Goal: Complete application form: Complete application form

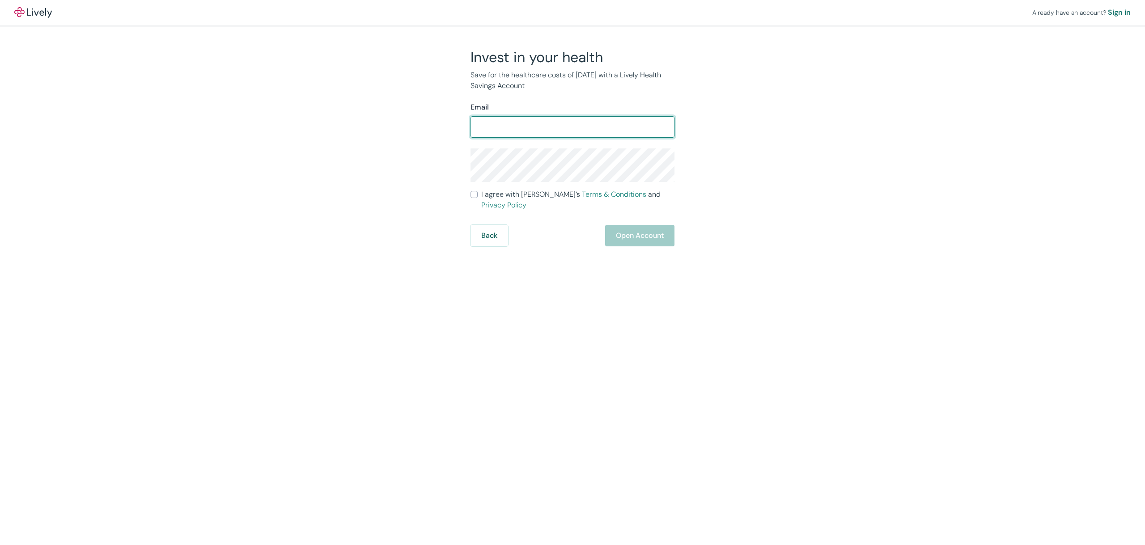
click at [0, 545] on com-1password-button at bounding box center [0, 545] width 0 height 0
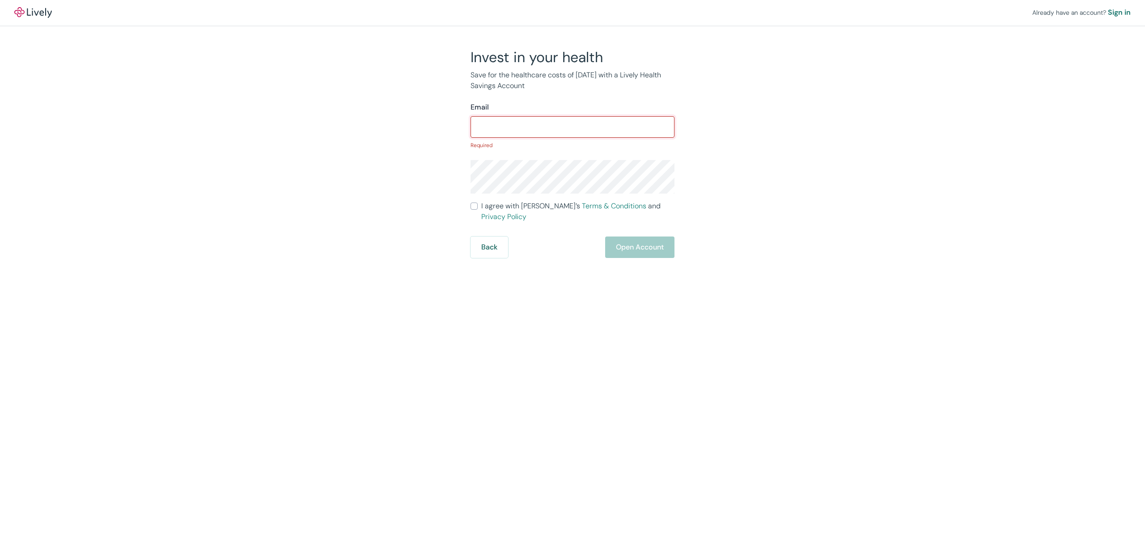
click at [534, 128] on input "Email" at bounding box center [573, 127] width 204 height 18
click at [569, 132] on input "Email" at bounding box center [573, 127] width 204 height 18
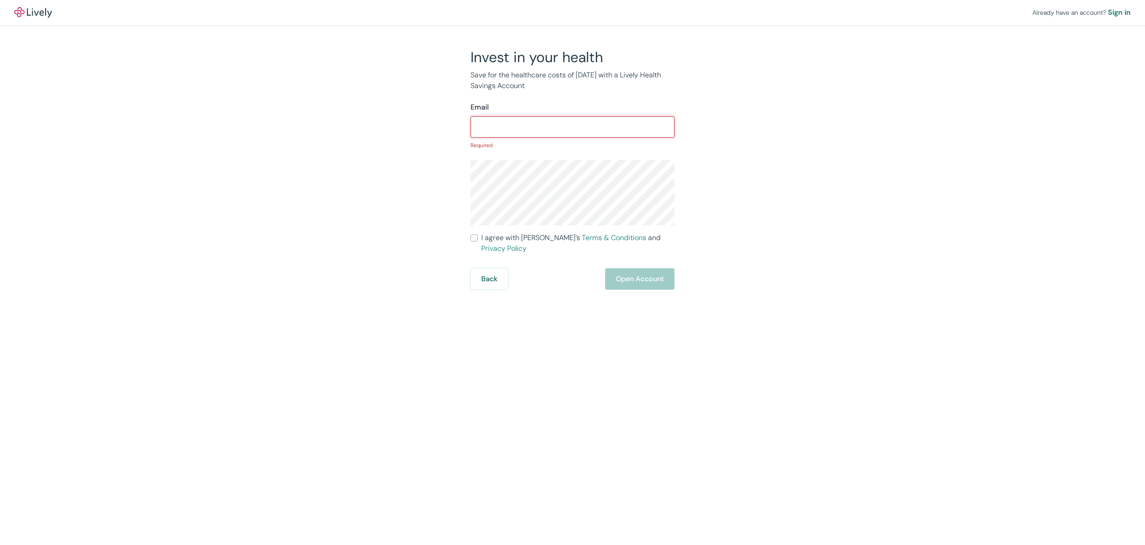
click at [541, 124] on input "Email" at bounding box center [573, 127] width 204 height 18
type input "laura.c.cleary@gmail.com"
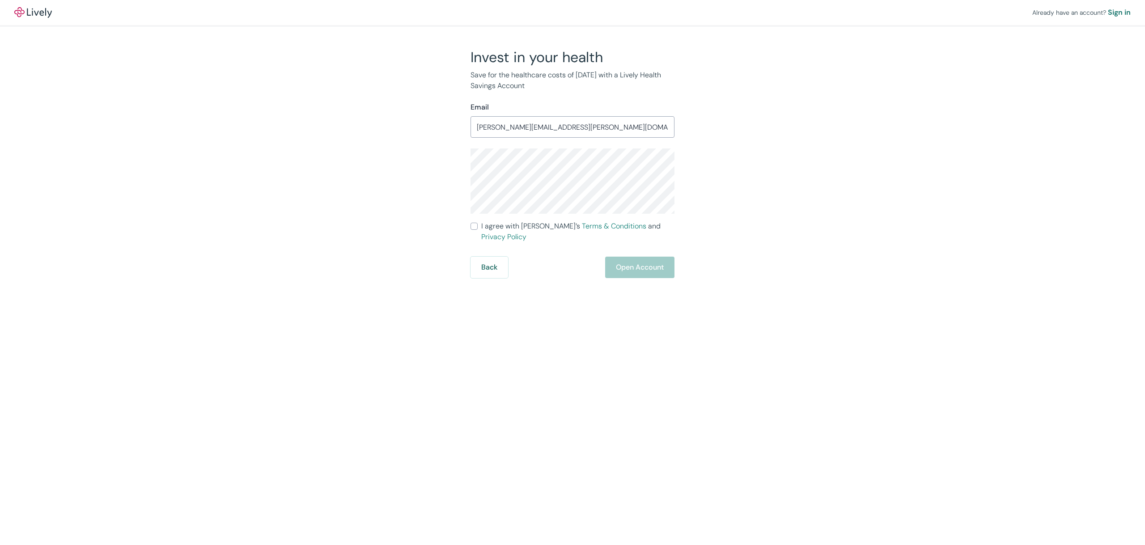
click at [479, 224] on label "I agree with Lively’s Terms & Conditions and Privacy Policy" at bounding box center [573, 231] width 204 height 21
click at [478, 224] on input "I agree with Lively’s Terms & Conditions and Privacy Policy" at bounding box center [474, 226] width 7 height 7
checkbox input "true"
click at [665, 259] on button "Open Account" at bounding box center [639, 267] width 69 height 21
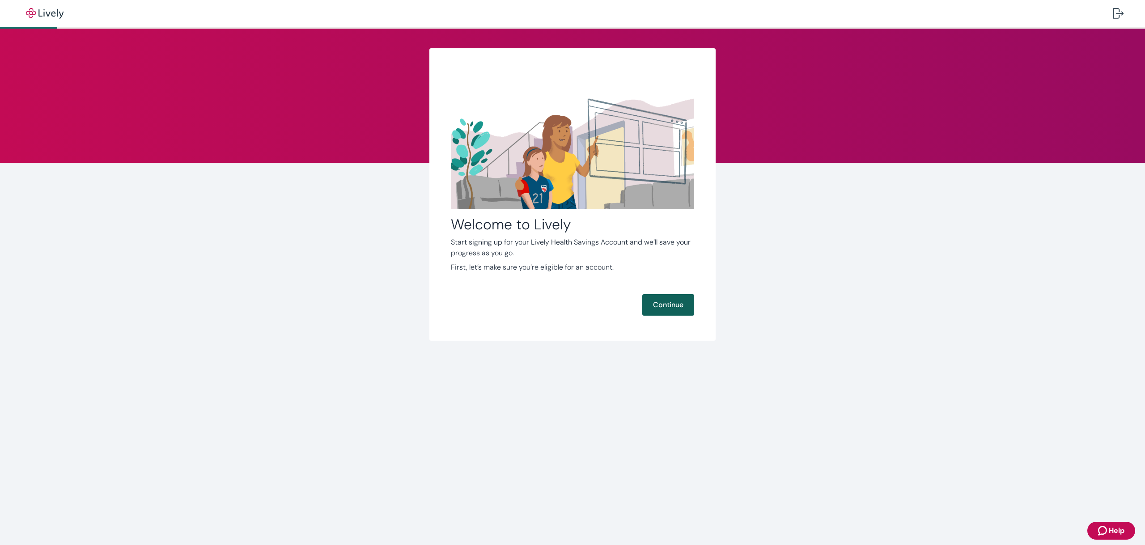
click at [651, 299] on button "Continue" at bounding box center [668, 304] width 52 height 21
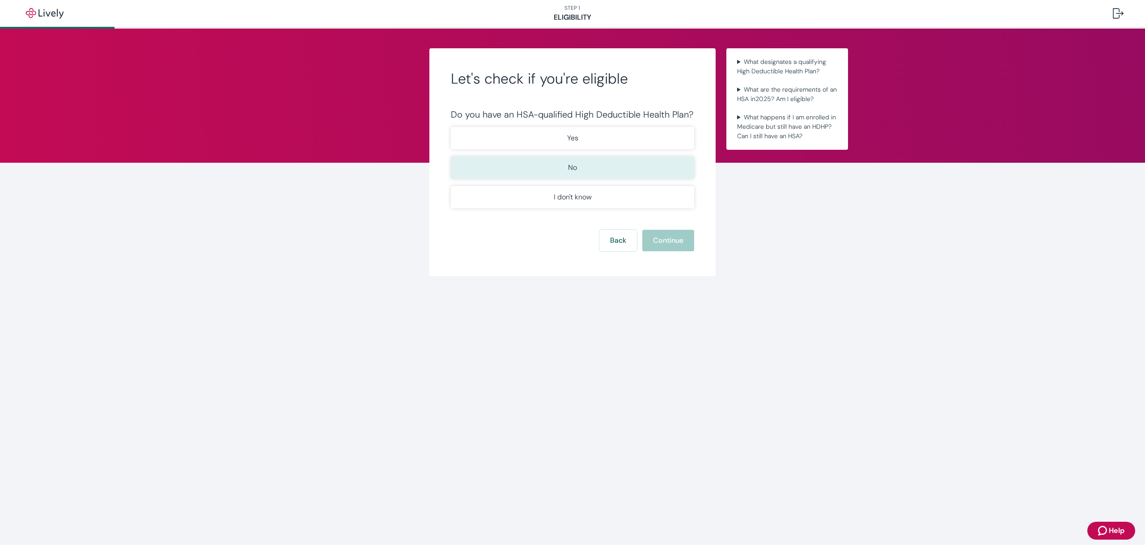
click at [607, 162] on button "No" at bounding box center [572, 168] width 243 height 22
click at [662, 235] on button "Continue" at bounding box center [668, 240] width 52 height 21
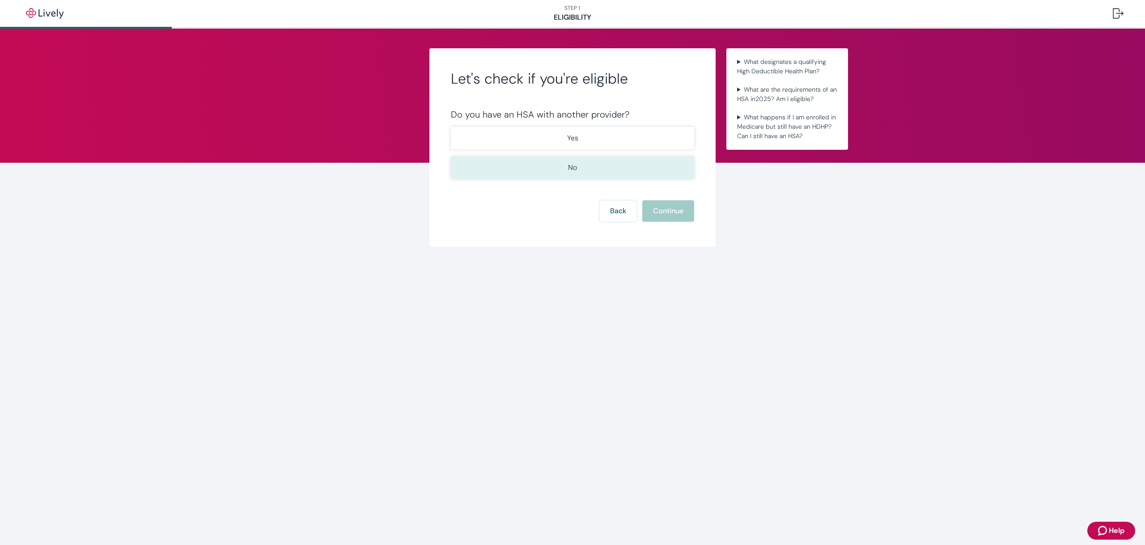
click at [612, 161] on button "No" at bounding box center [572, 168] width 243 height 22
click at [681, 201] on button "Continue" at bounding box center [668, 210] width 52 height 21
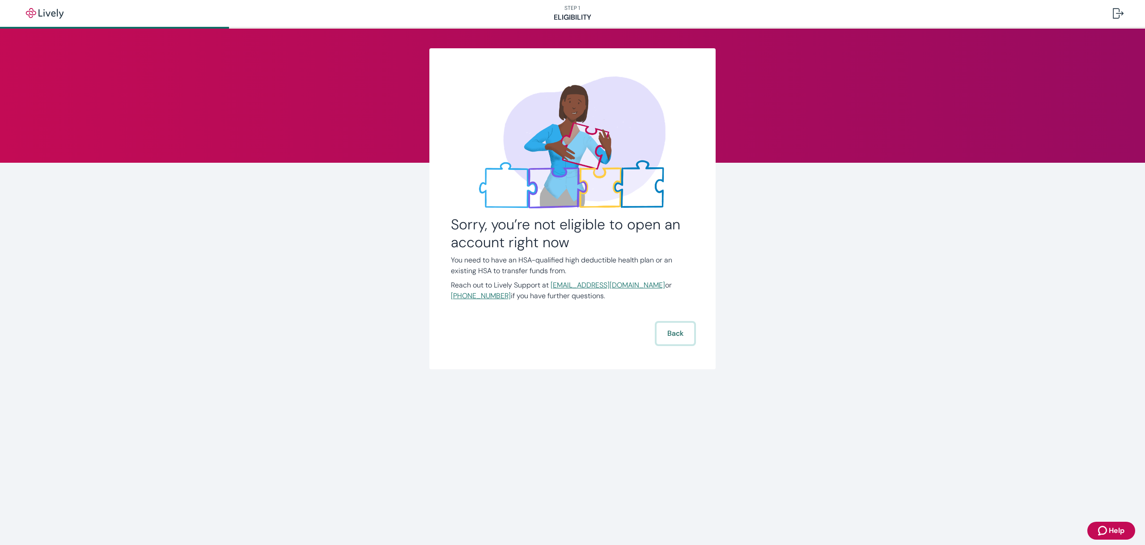
click at [682, 336] on button "Back" at bounding box center [676, 333] width 38 height 21
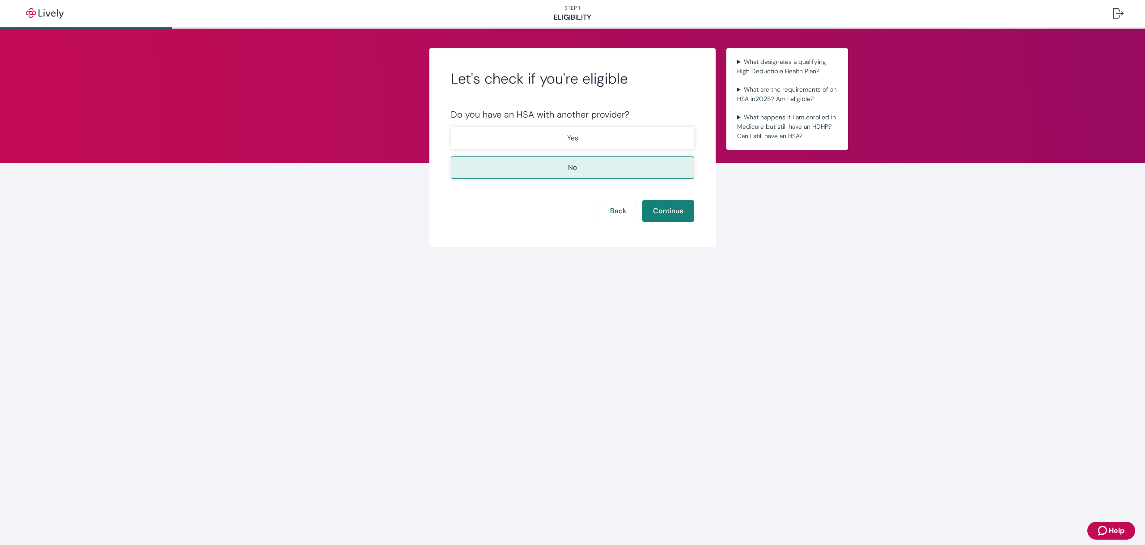
click at [592, 174] on button "No" at bounding box center [572, 168] width 243 height 22
click at [576, 171] on p "No" at bounding box center [572, 167] width 9 height 11
click at [654, 209] on button "Continue" at bounding box center [668, 210] width 52 height 21
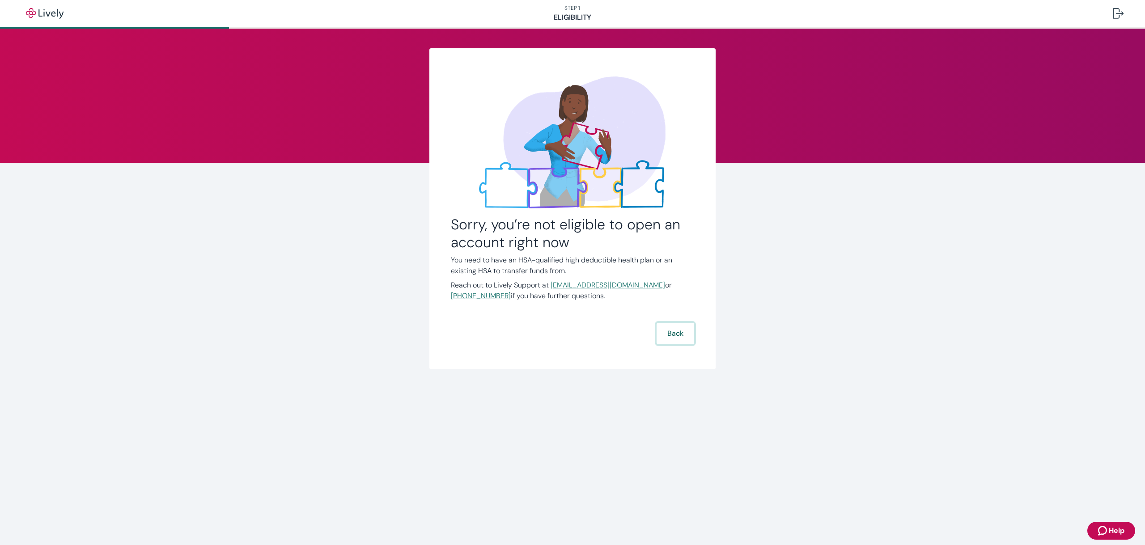
click at [684, 330] on button "Back" at bounding box center [676, 333] width 38 height 21
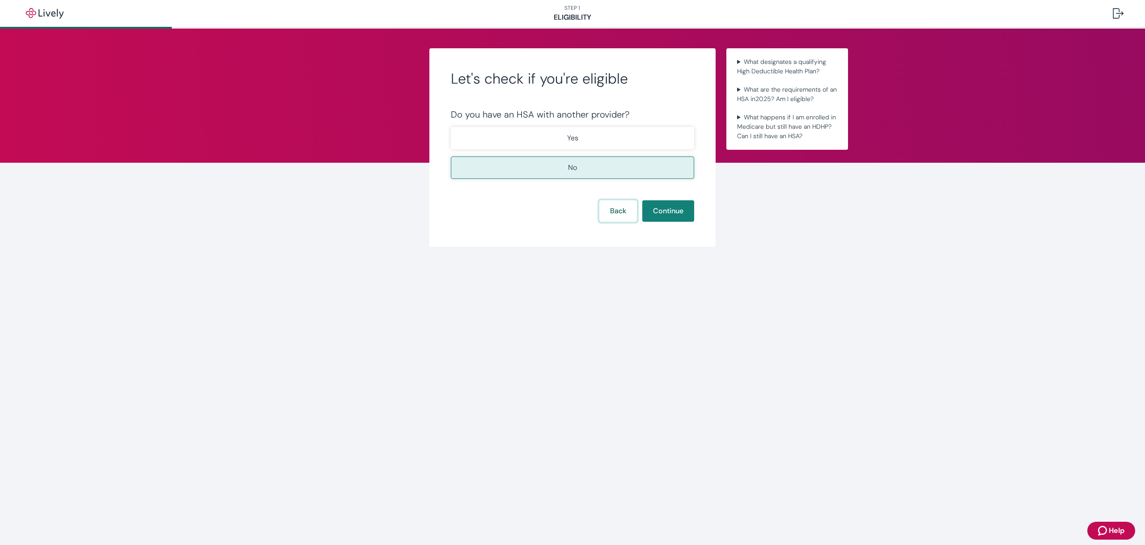
click at [625, 214] on button "Back" at bounding box center [618, 210] width 38 height 21
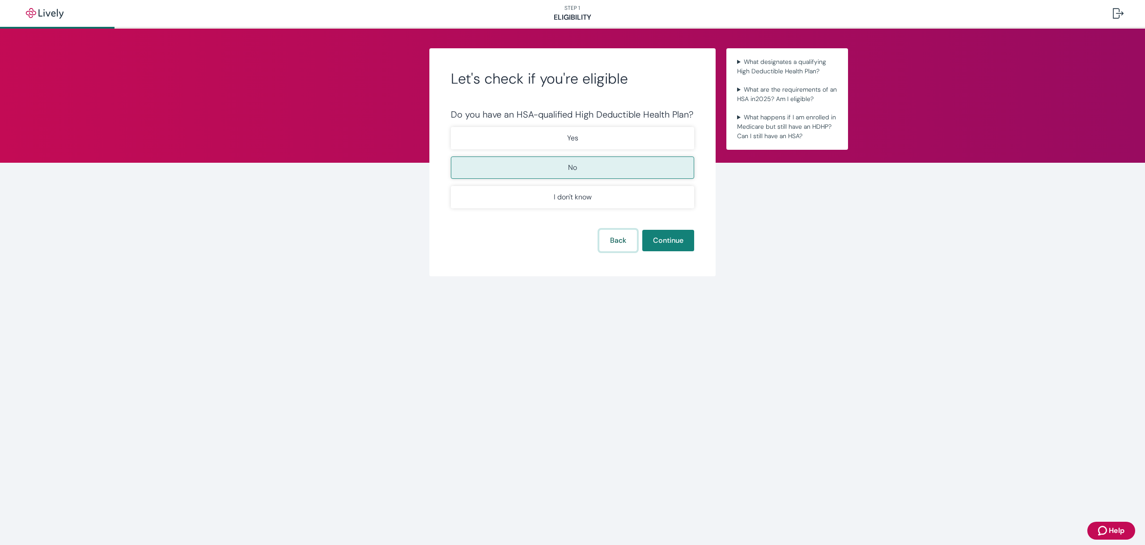
click at [616, 238] on button "Back" at bounding box center [618, 240] width 38 height 21
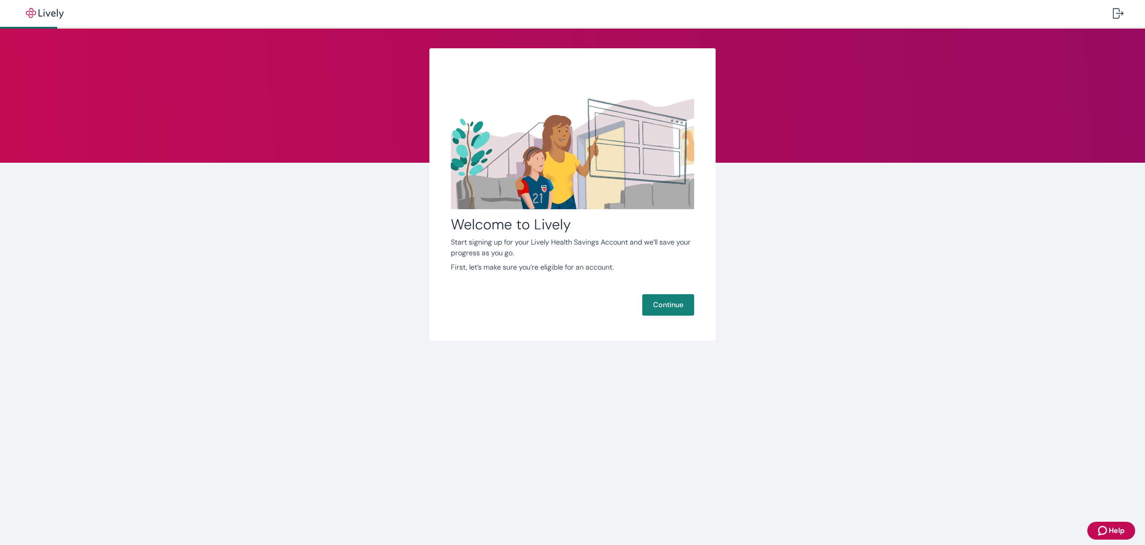
click at [1108, 530] on icon "Zendesk support icon" at bounding box center [1103, 531] width 11 height 11
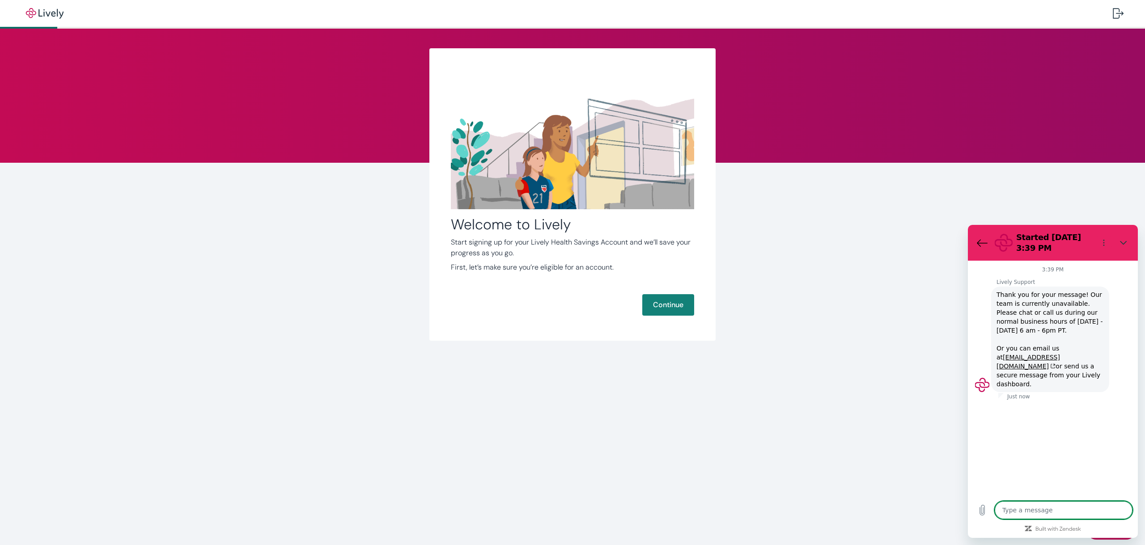
type textarea "x"
click at [36, 21] on button "button" at bounding box center [44, 13] width 61 height 18
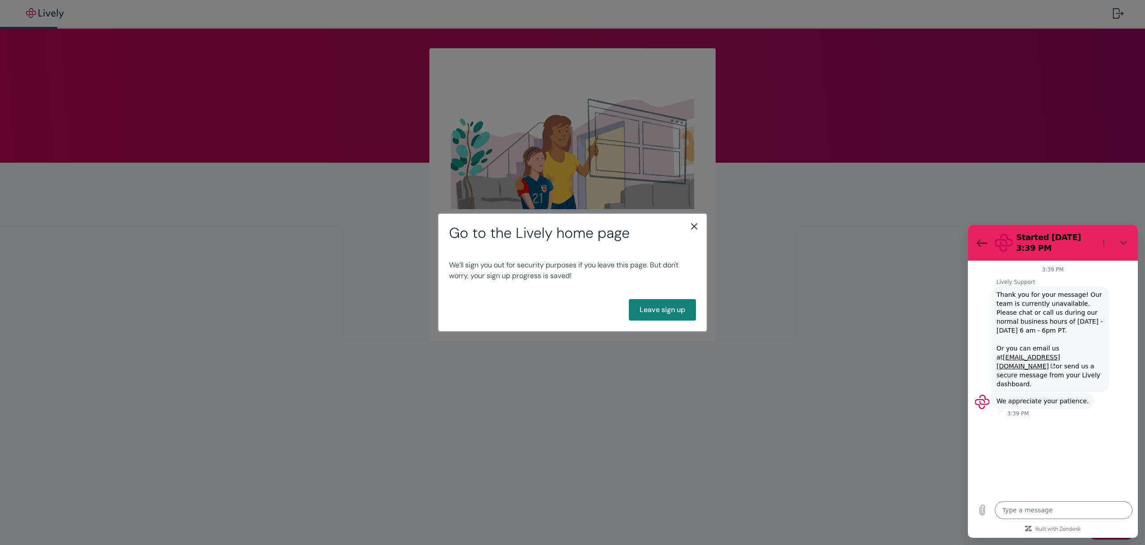
click at [694, 229] on icon "close" at bounding box center [694, 226] width 11 height 11
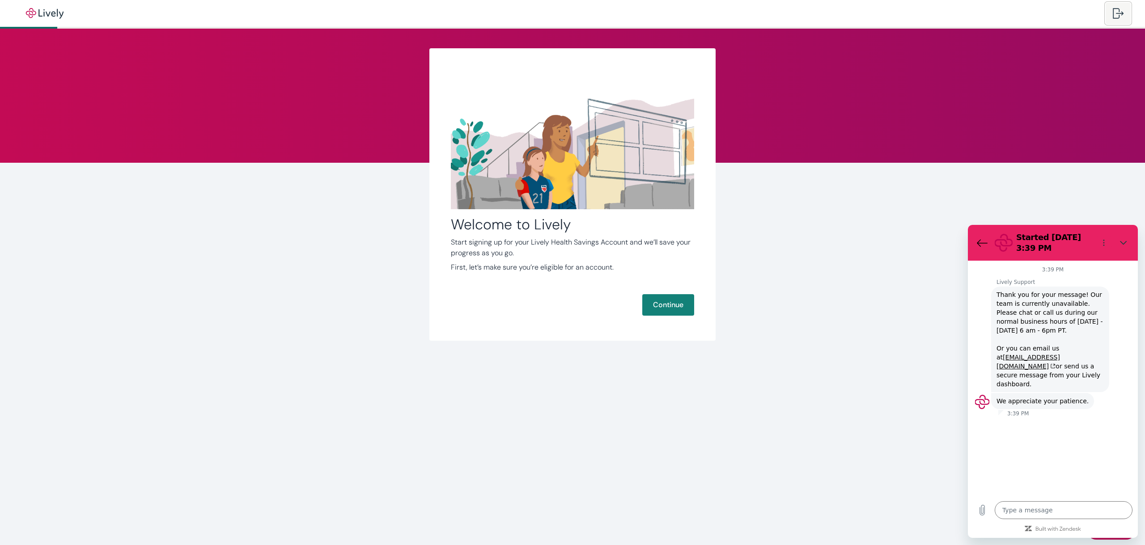
click at [1121, 15] on div at bounding box center [1118, 13] width 11 height 11
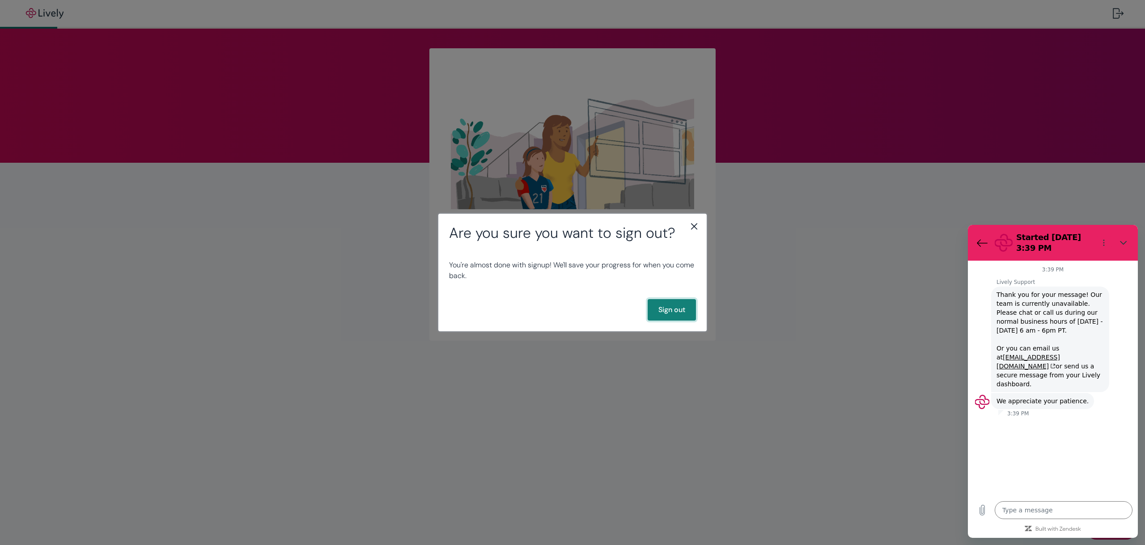
click at [681, 306] on button "Sign out" at bounding box center [672, 309] width 48 height 21
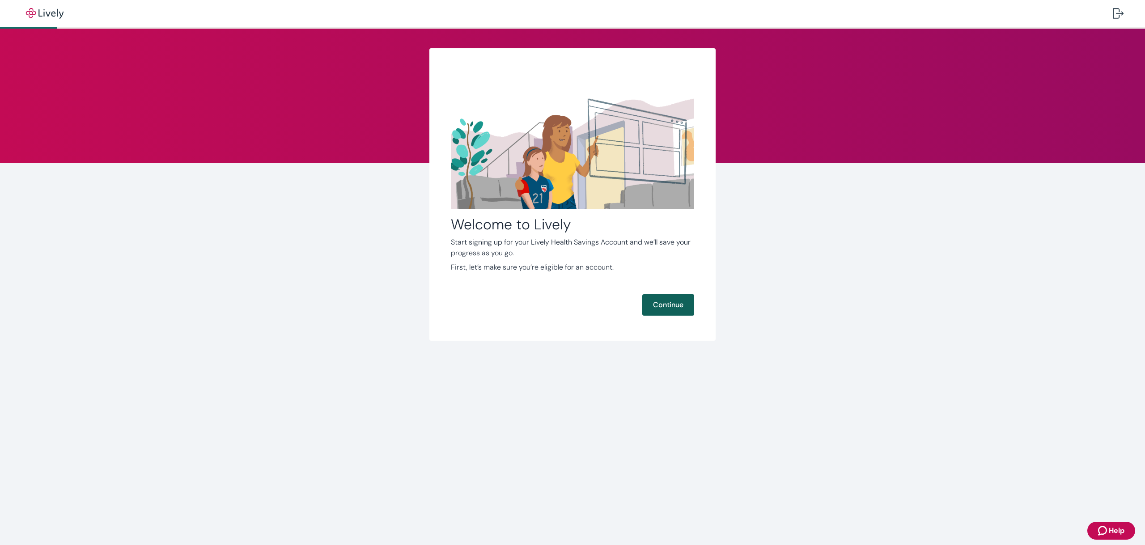
click at [686, 310] on button "Continue" at bounding box center [668, 304] width 52 height 21
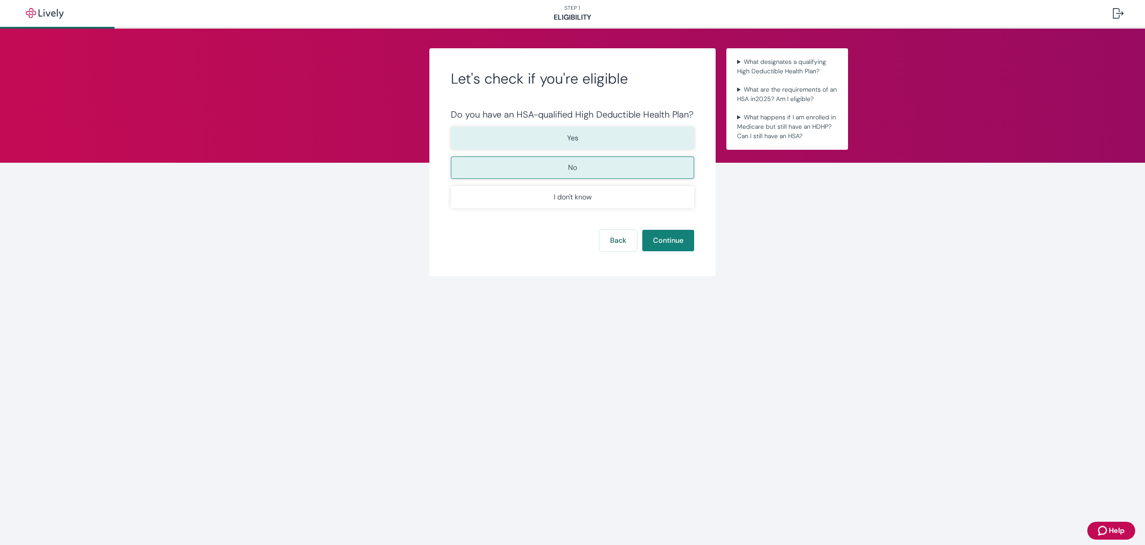
click at [599, 136] on button "Yes" at bounding box center [572, 138] width 243 height 22
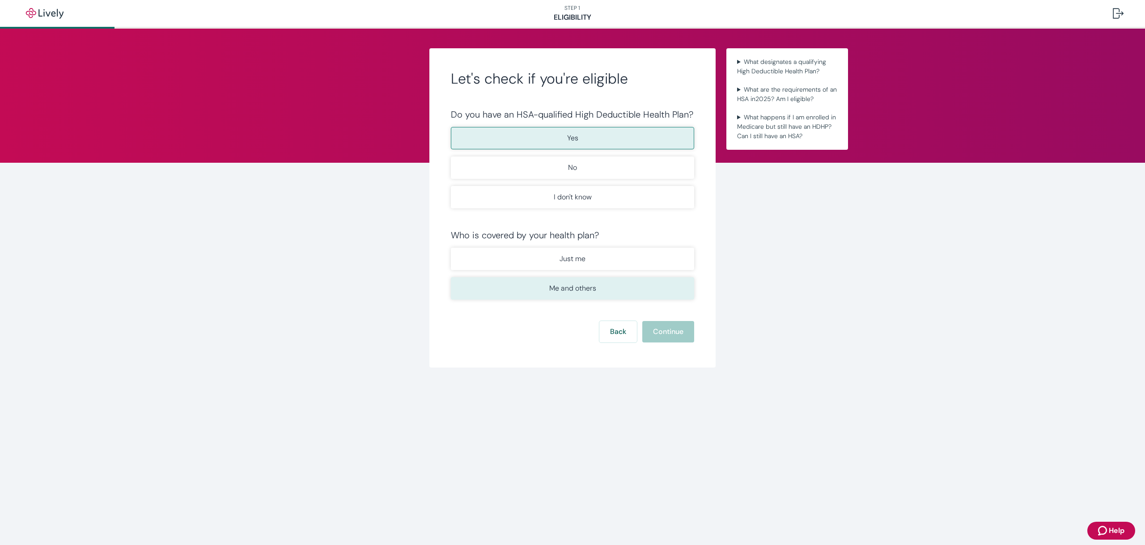
click at [602, 281] on button "Me and others" at bounding box center [572, 288] width 243 height 22
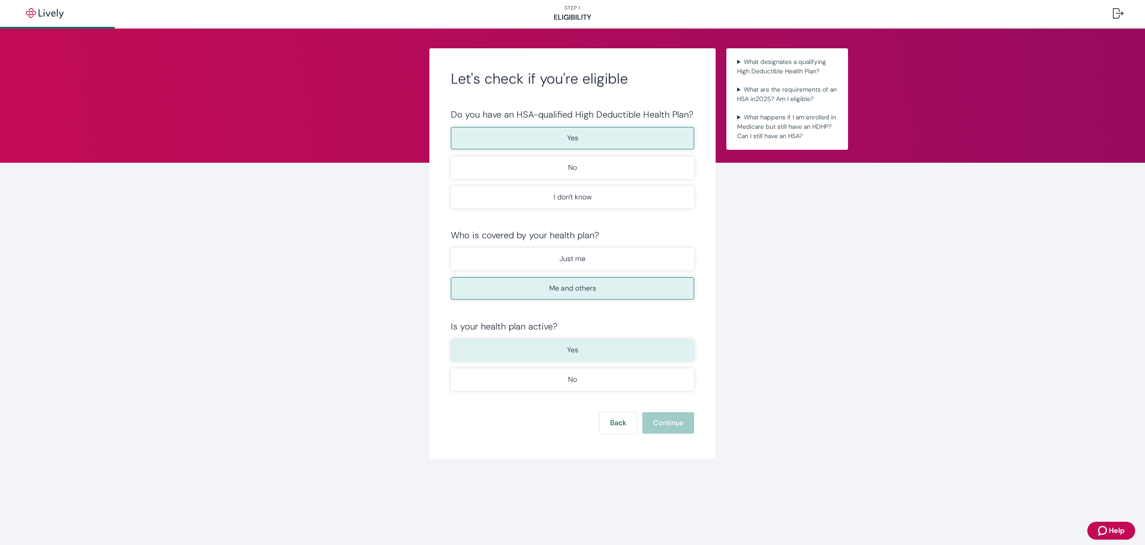
click at [594, 354] on button "Yes" at bounding box center [572, 350] width 243 height 22
click at [664, 414] on button "Continue" at bounding box center [668, 422] width 52 height 21
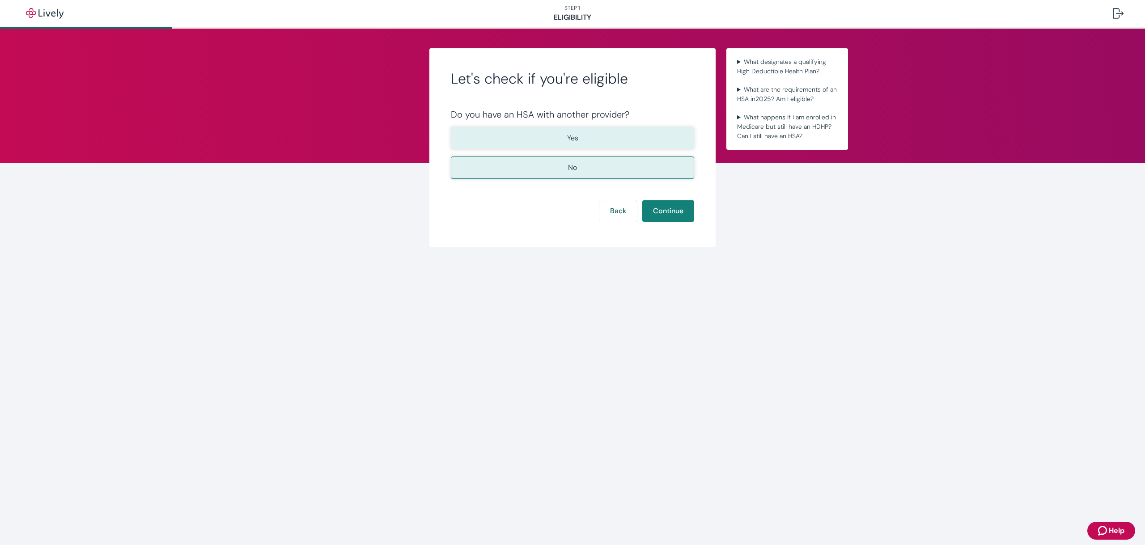
click at [601, 140] on button "Yes" at bounding box center [572, 138] width 243 height 22
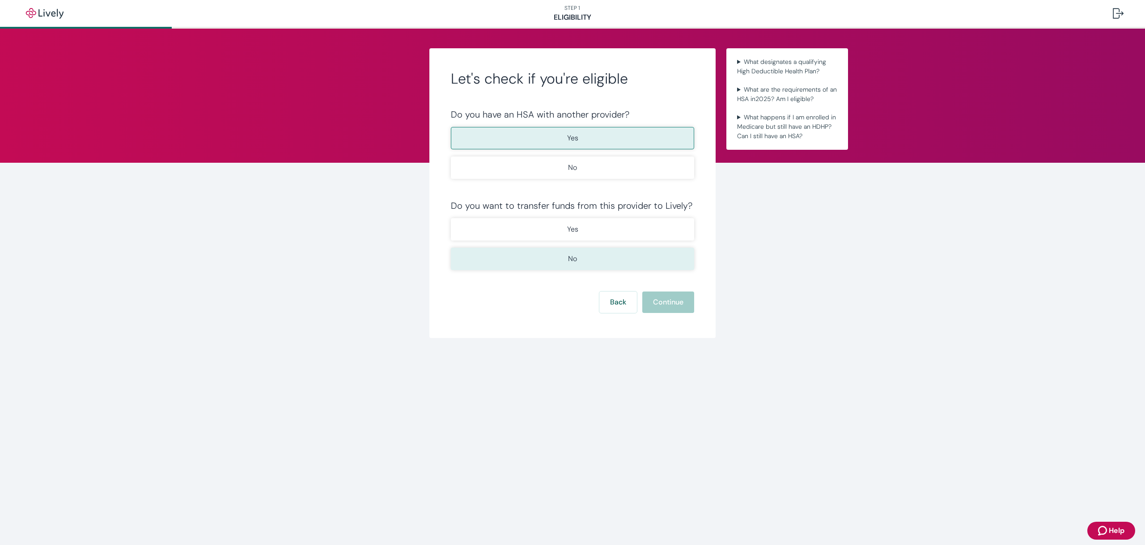
click at [592, 255] on button "No" at bounding box center [572, 259] width 243 height 22
click at [663, 300] on button "Continue" at bounding box center [668, 302] width 52 height 21
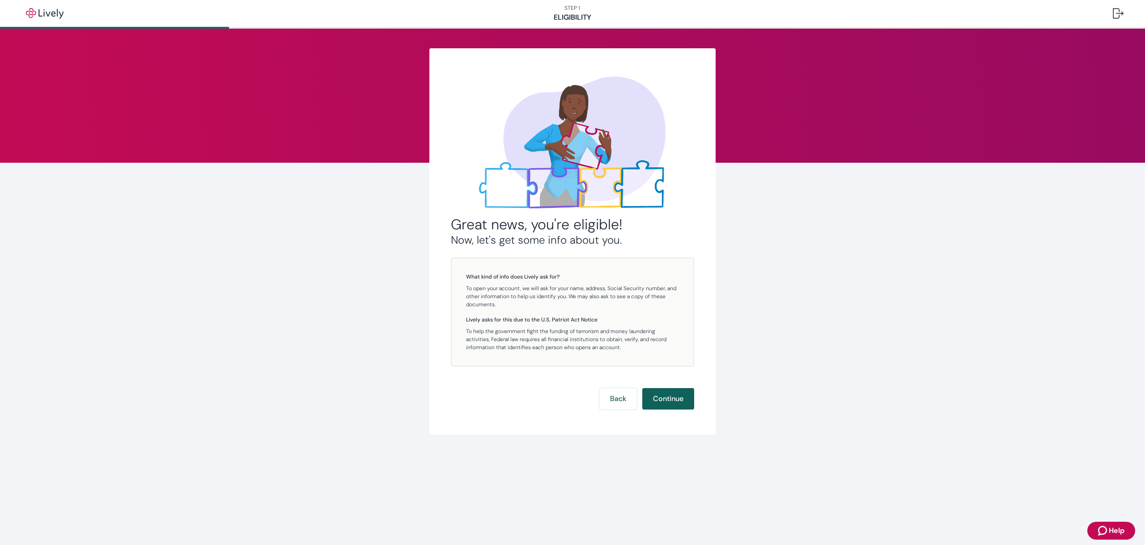
click at [678, 394] on button "Continue" at bounding box center [668, 398] width 52 height 21
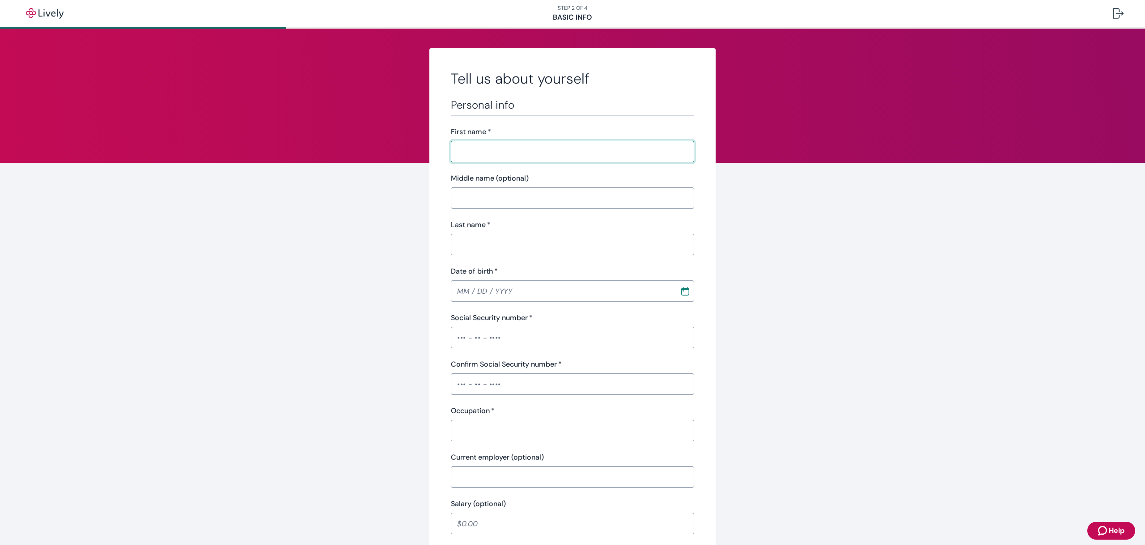
click at [1113, 533] on span "Help" at bounding box center [1117, 531] width 16 height 11
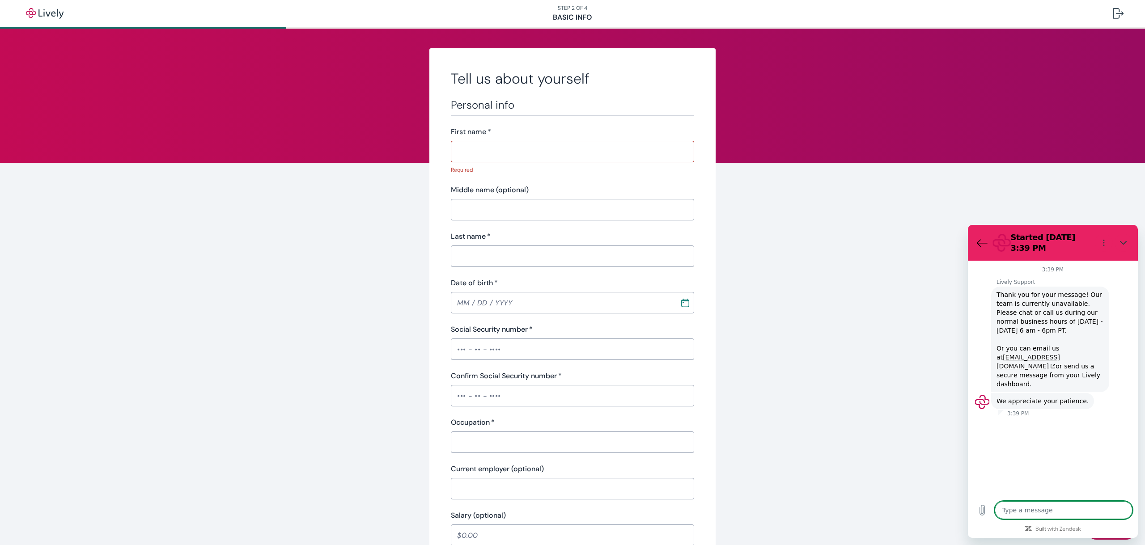
click at [1052, 357] on link "[EMAIL_ADDRESS][DOMAIN_NAME]" at bounding box center [1029, 362] width 64 height 16
